Goal: Task Accomplishment & Management: Use online tool/utility

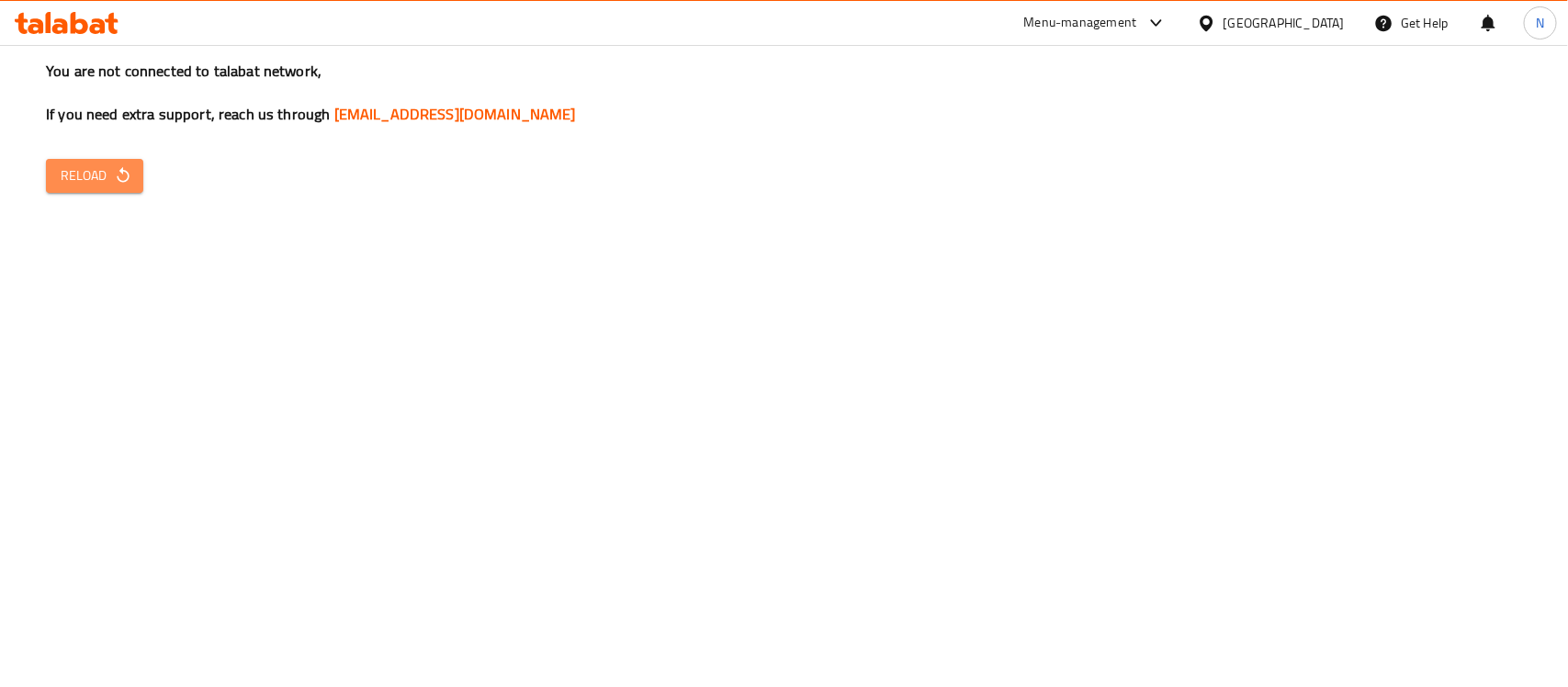
click at [108, 163] on button "Reload" at bounding box center [95, 175] width 98 height 34
click at [1486, 395] on div "You are not connected to talabat network, If you need extra support, reach us t…" at bounding box center [784, 343] width 1568 height 687
click at [110, 181] on span "Reload" at bounding box center [94, 175] width 68 height 23
